Goal: Transaction & Acquisition: Book appointment/travel/reservation

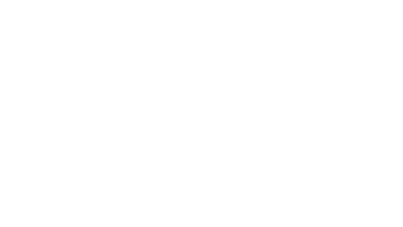
select select "**"
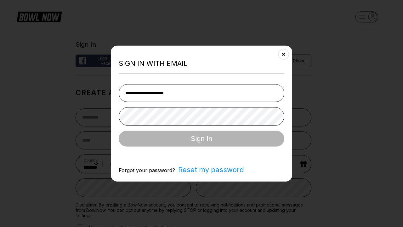
type input "**********"
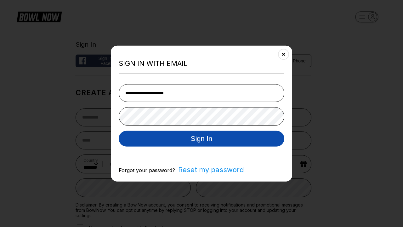
click at [201, 139] on button "Sign In" at bounding box center [202, 138] width 166 height 16
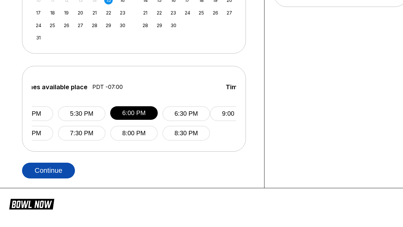
click at [48, 170] on button "Continue" at bounding box center [48, 170] width 53 height 16
